Goal: Find specific page/section: Find specific page/section

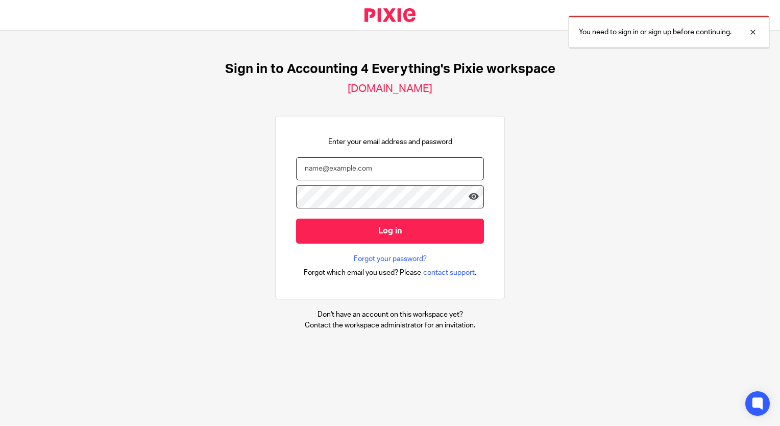
type input "josh@accounting4everything.com"
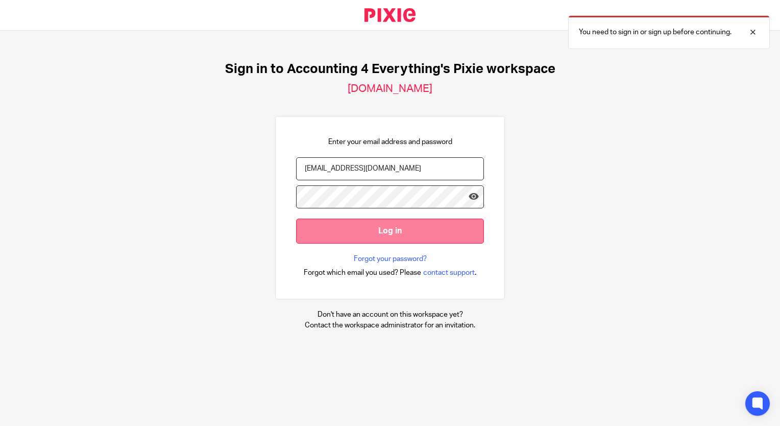
drag, startPoint x: 356, startPoint y: 245, endPoint x: 352, endPoint y: 237, distance: 8.0
click at [356, 244] on form "josh@accounting4everything.com Log in" at bounding box center [390, 205] width 188 height 96
click at [352, 237] on input "Log in" at bounding box center [390, 230] width 188 height 25
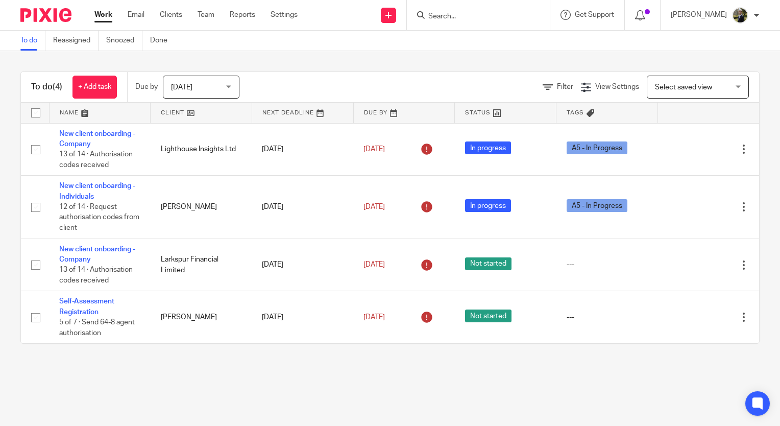
click at [478, 19] on input "Search" at bounding box center [473, 16] width 92 height 9
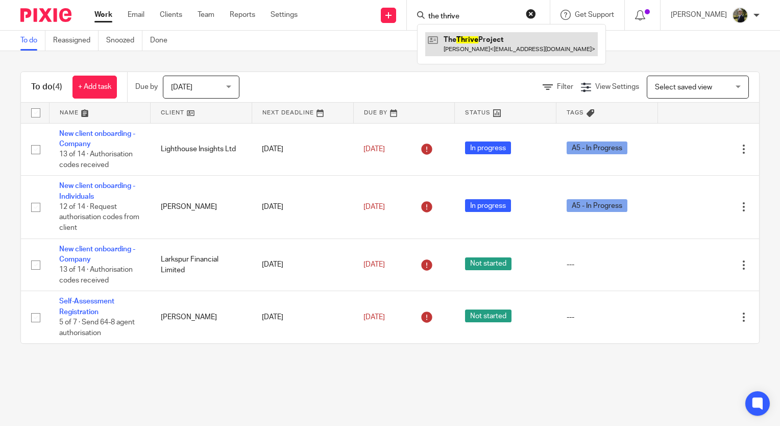
type input "the thrive"
click at [485, 49] on link at bounding box center [511, 43] width 173 height 23
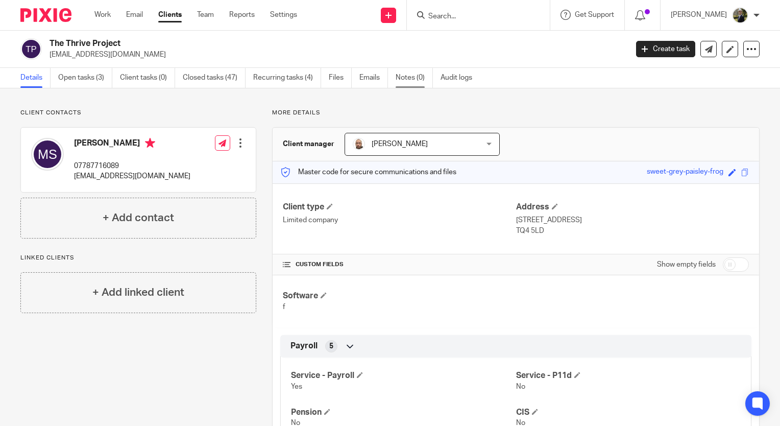
click at [410, 77] on link "Notes (0)" at bounding box center [414, 78] width 37 height 20
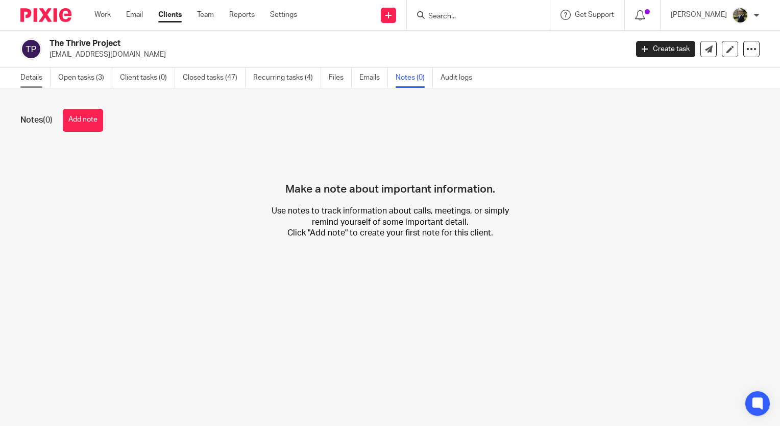
click at [31, 77] on link "Details" at bounding box center [35, 78] width 30 height 20
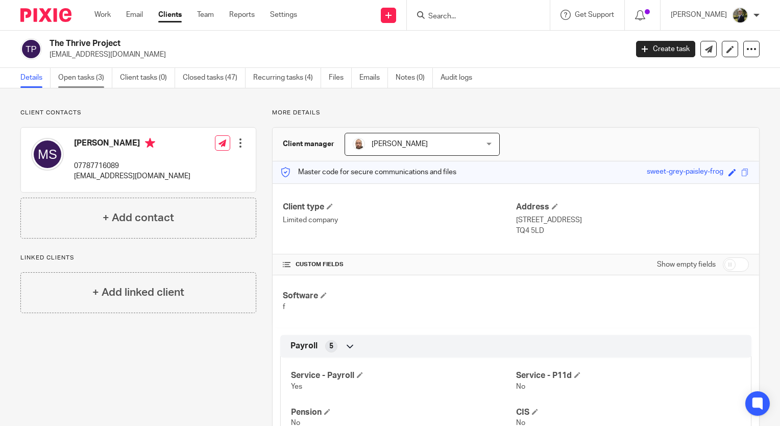
click at [82, 78] on link "Open tasks (3)" at bounding box center [85, 78] width 54 height 20
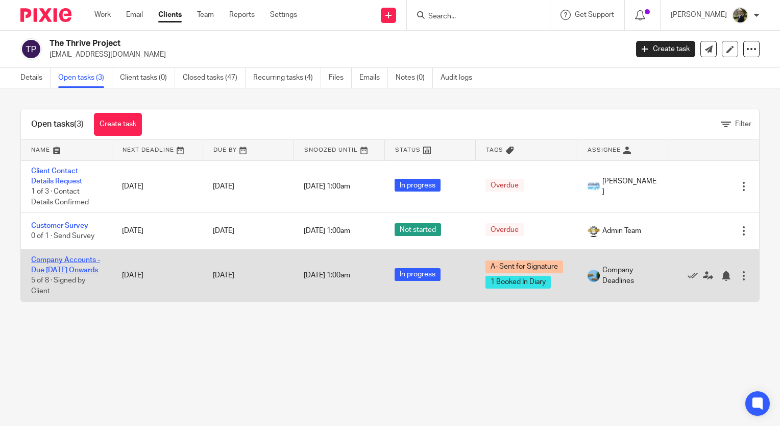
click at [65, 267] on link "Company Accounts - Due [DATE] Onwards" at bounding box center [65, 264] width 69 height 17
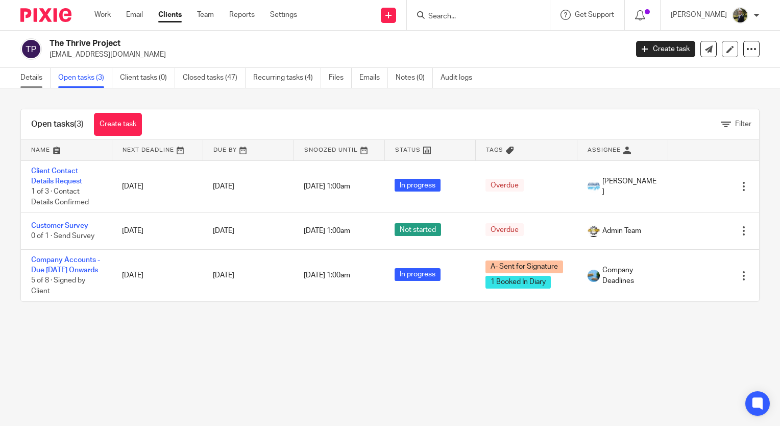
click at [35, 76] on link "Details" at bounding box center [35, 78] width 30 height 20
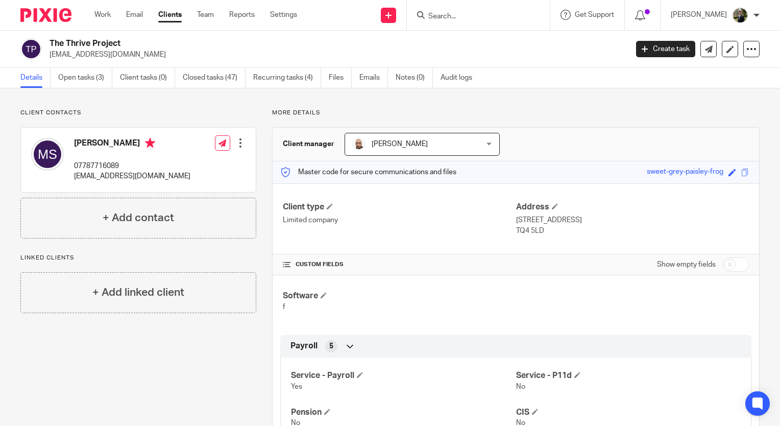
click at [461, 15] on input "Search" at bounding box center [473, 16] width 92 height 9
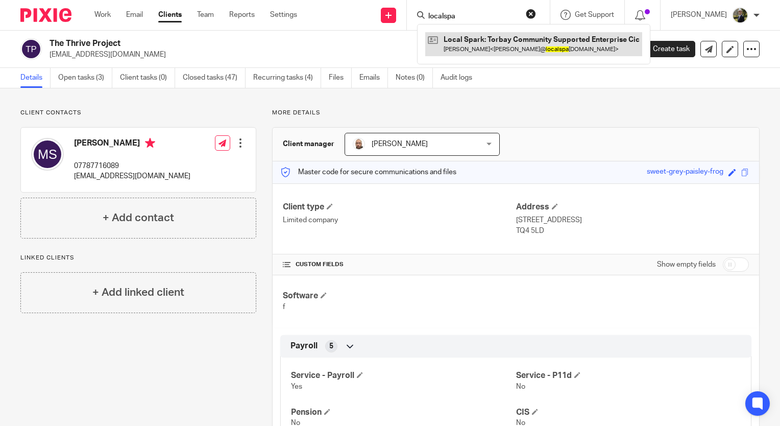
type input "localspa"
click at [533, 39] on link at bounding box center [533, 43] width 217 height 23
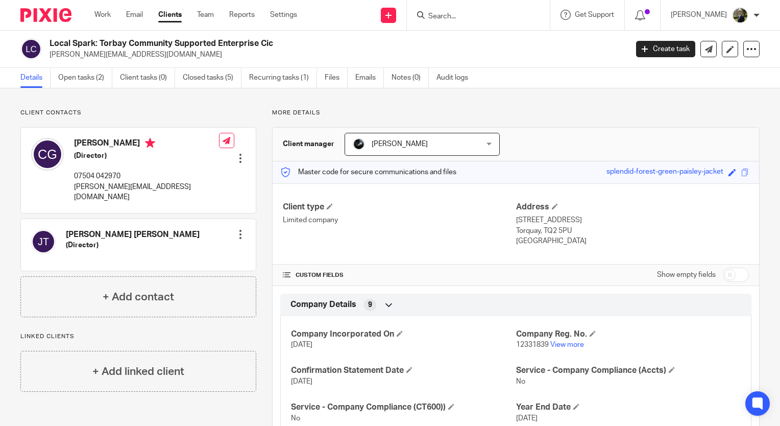
click at [458, 18] on input "Search" at bounding box center [473, 16] width 92 height 9
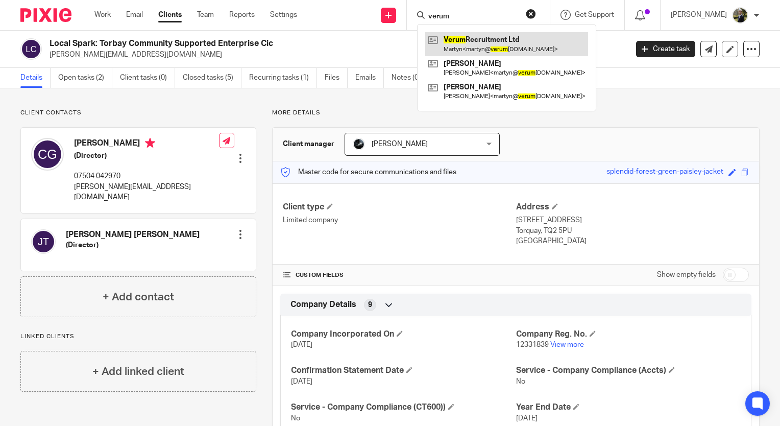
type input "verum"
click at [523, 46] on link at bounding box center [506, 43] width 163 height 23
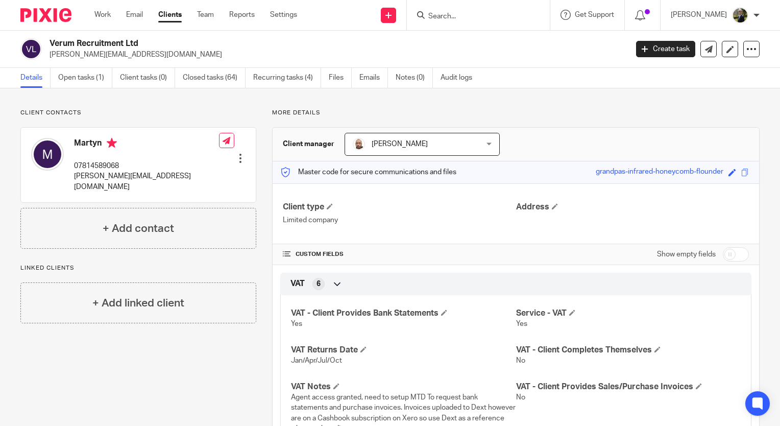
click at [446, 17] on input "Search" at bounding box center [473, 16] width 92 height 9
type input "arabella"
click at [536, 9] on button "reset" at bounding box center [531, 14] width 10 height 10
click at [514, 17] on input "Search" at bounding box center [473, 16] width 92 height 9
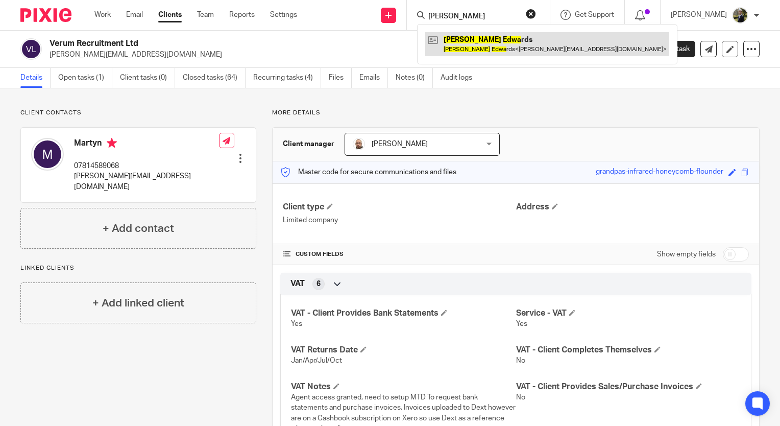
type input "[PERSON_NAME]"
click at [481, 45] on link at bounding box center [547, 43] width 244 height 23
